Goal: Task Accomplishment & Management: Manage account settings

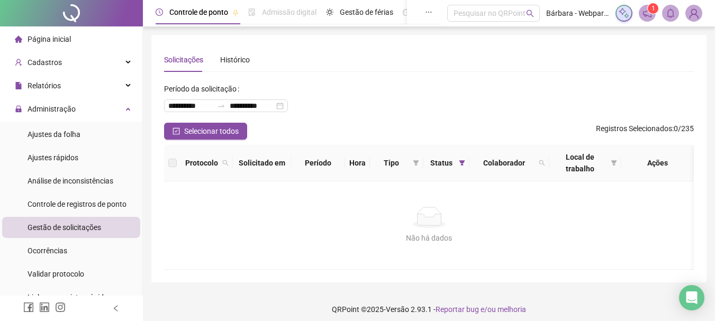
click at [60, 55] on div "Cadastros" at bounding box center [71, 62] width 138 height 21
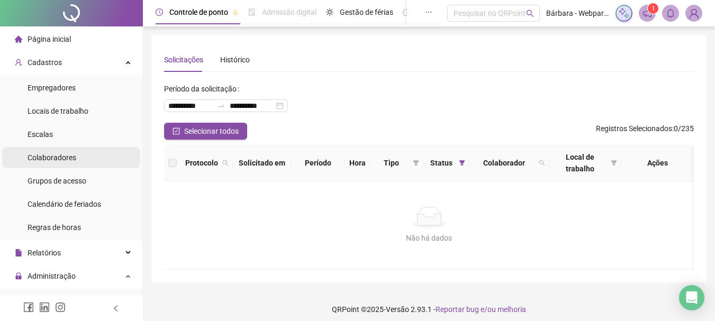
click at [79, 156] on li "Colaboradores" at bounding box center [71, 157] width 138 height 21
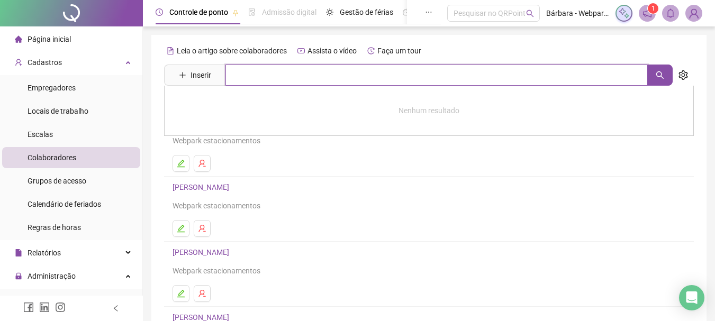
click at [270, 82] on input "text" at bounding box center [436, 75] width 422 height 21
type input "*****"
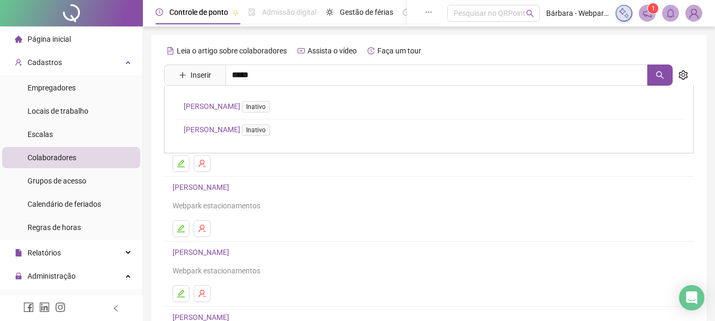
click at [228, 104] on link "[PERSON_NAME] FRANÇA Inativo" at bounding box center [229, 106] width 91 height 8
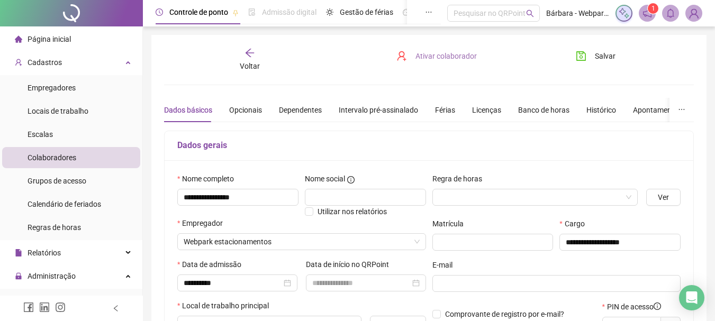
click at [453, 53] on span "Ativar colaborador" at bounding box center [445, 56] width 61 height 12
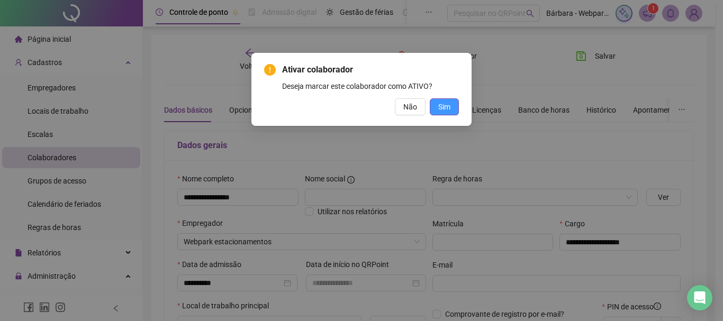
click at [447, 109] on span "Sim" at bounding box center [444, 107] width 12 height 12
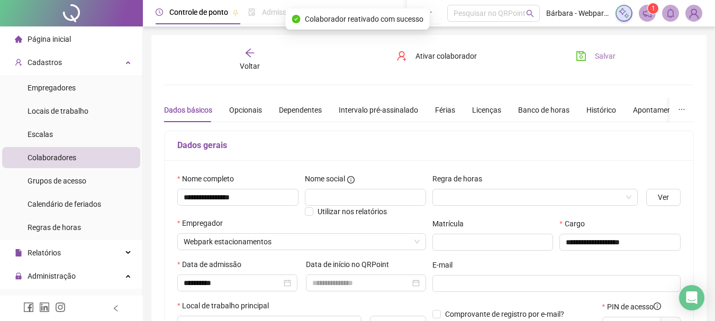
click at [609, 48] on button "Salvar" at bounding box center [596, 56] width 56 height 17
click at [253, 62] on span "Voltar" at bounding box center [250, 66] width 20 height 8
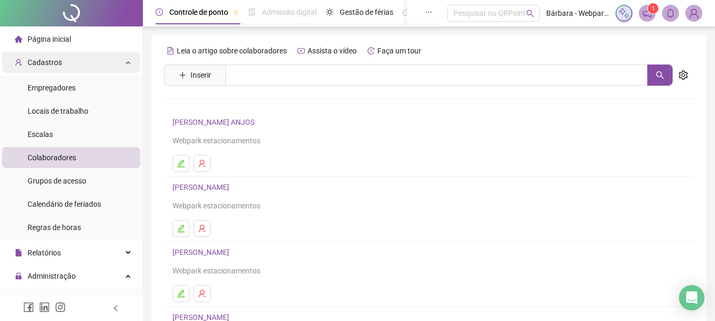
click at [92, 60] on div "Cadastros" at bounding box center [71, 62] width 138 height 21
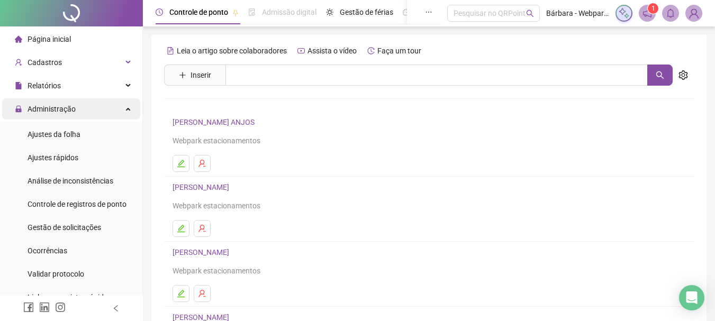
click at [71, 105] on span "Administração" at bounding box center [52, 109] width 48 height 8
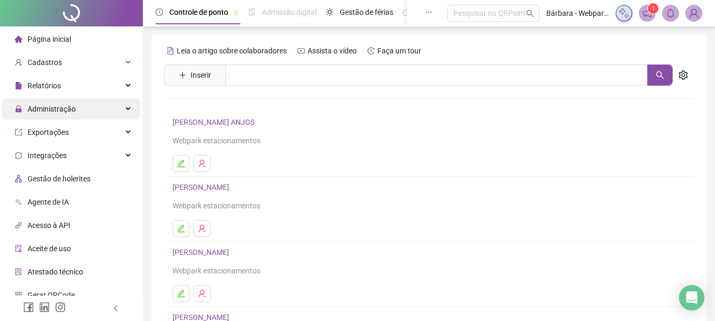
click at [74, 105] on span "Administração" at bounding box center [52, 109] width 48 height 8
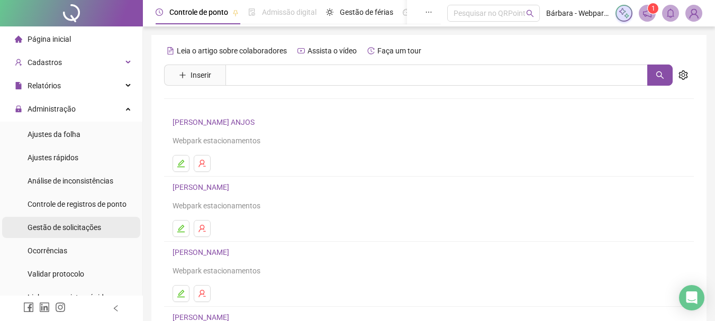
click at [61, 223] on span "Gestão de solicitações" at bounding box center [65, 227] width 74 height 8
